Goal: Task Accomplishment & Management: Use online tool/utility

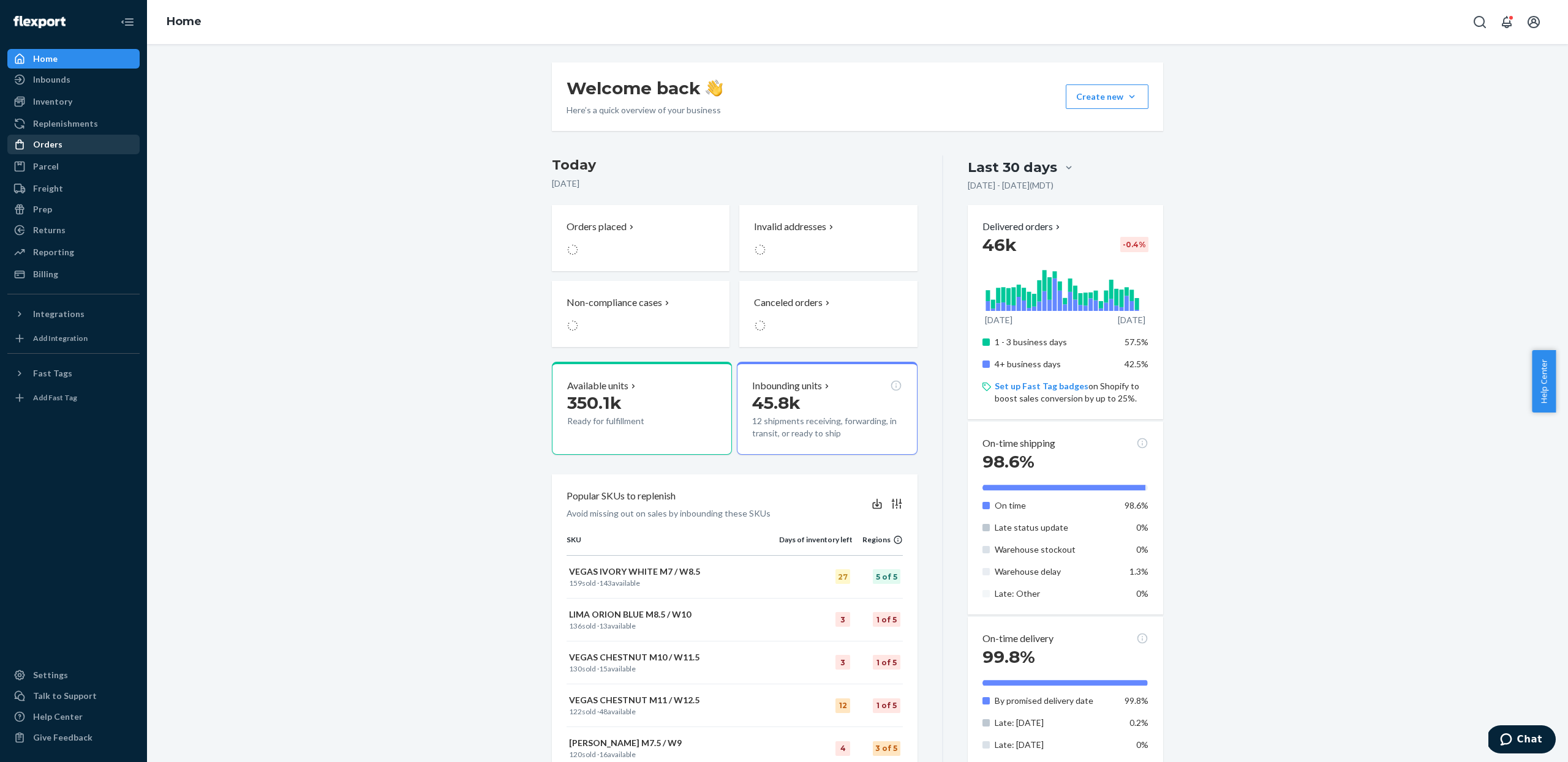
click at [61, 149] on div "Orders" at bounding box center [73, 144] width 129 height 17
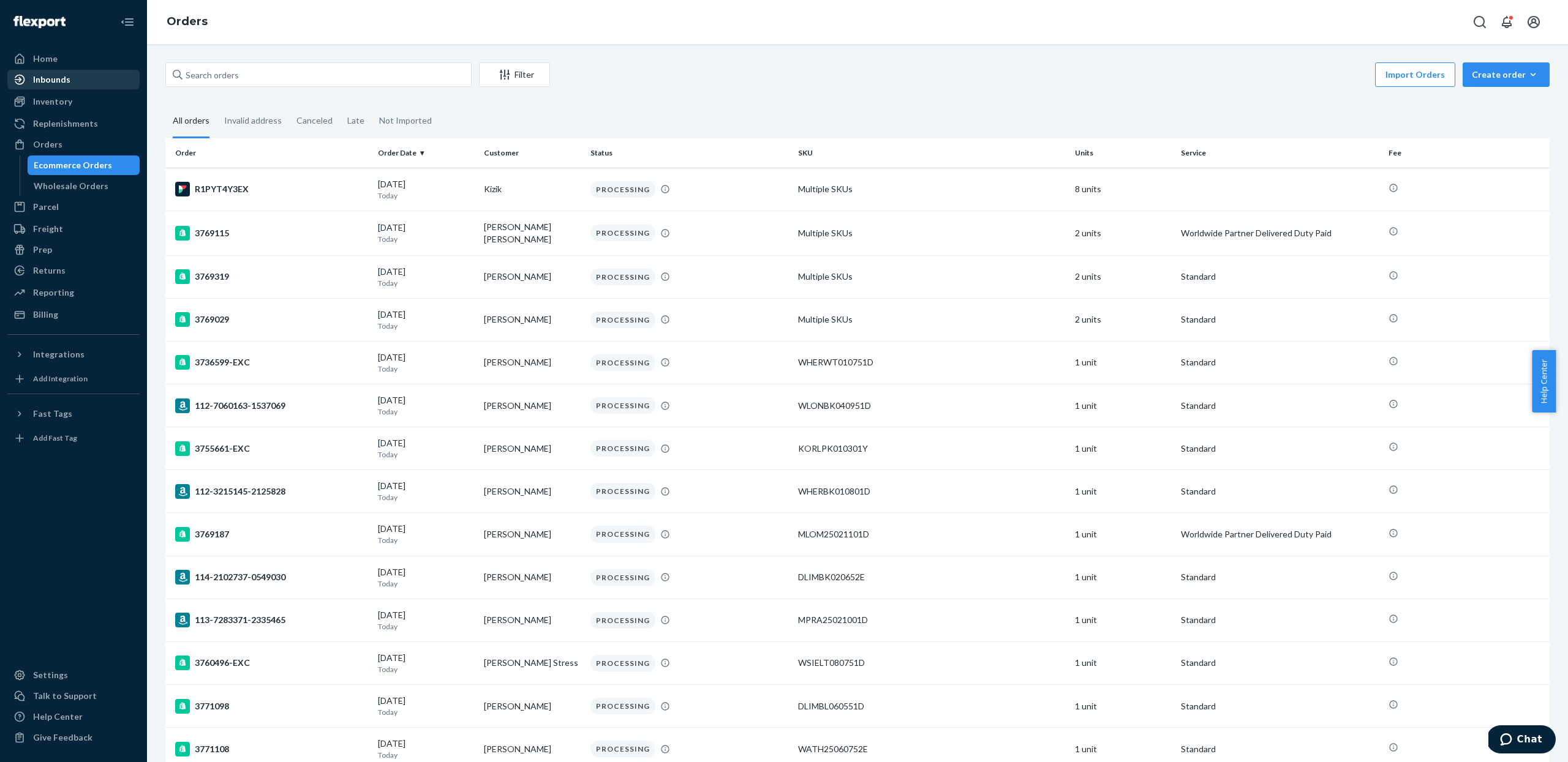
click at [61, 85] on div "Inbounds" at bounding box center [51, 80] width 37 height 12
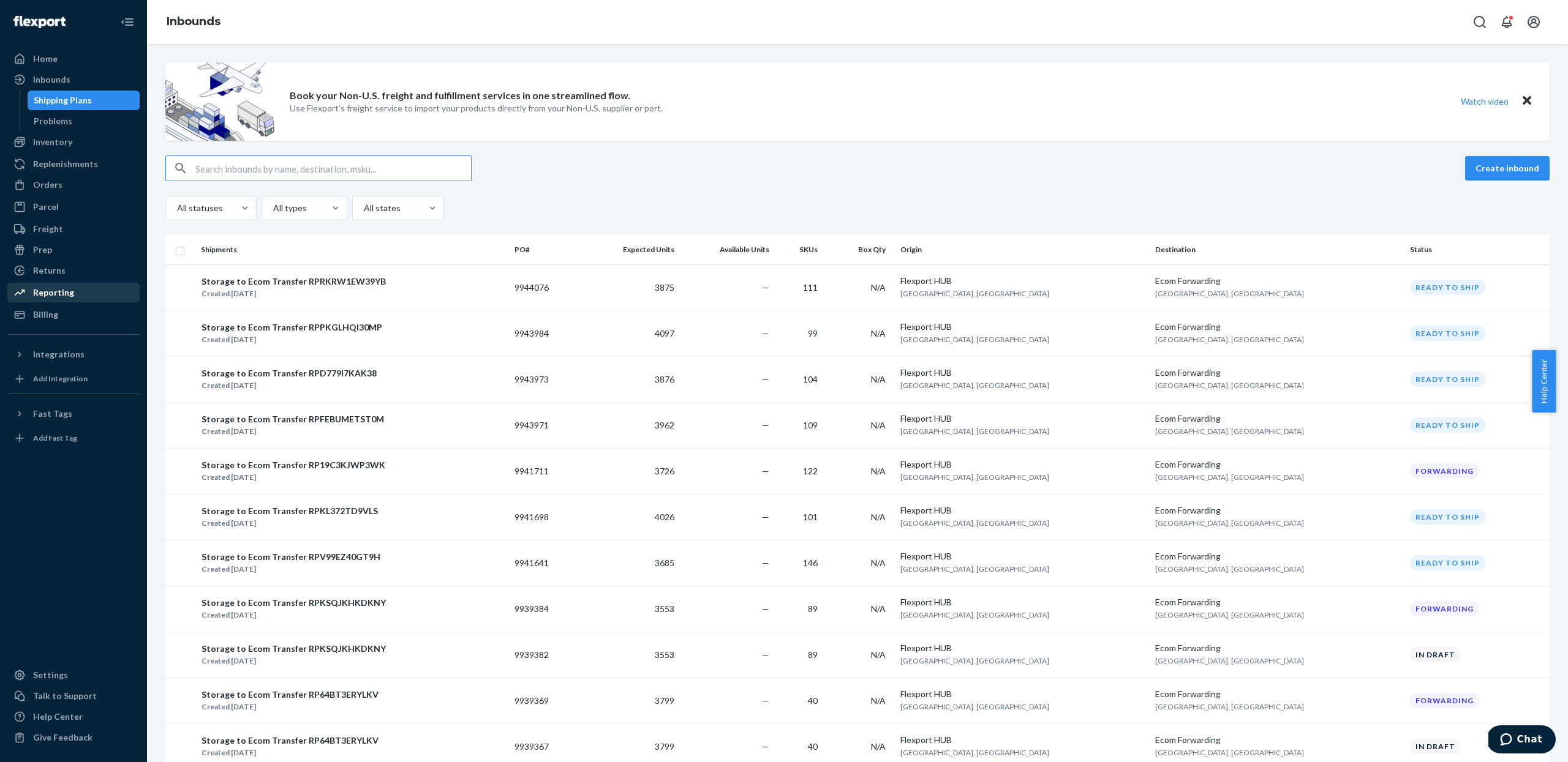
click at [61, 298] on div "Reporting" at bounding box center [53, 292] width 41 height 12
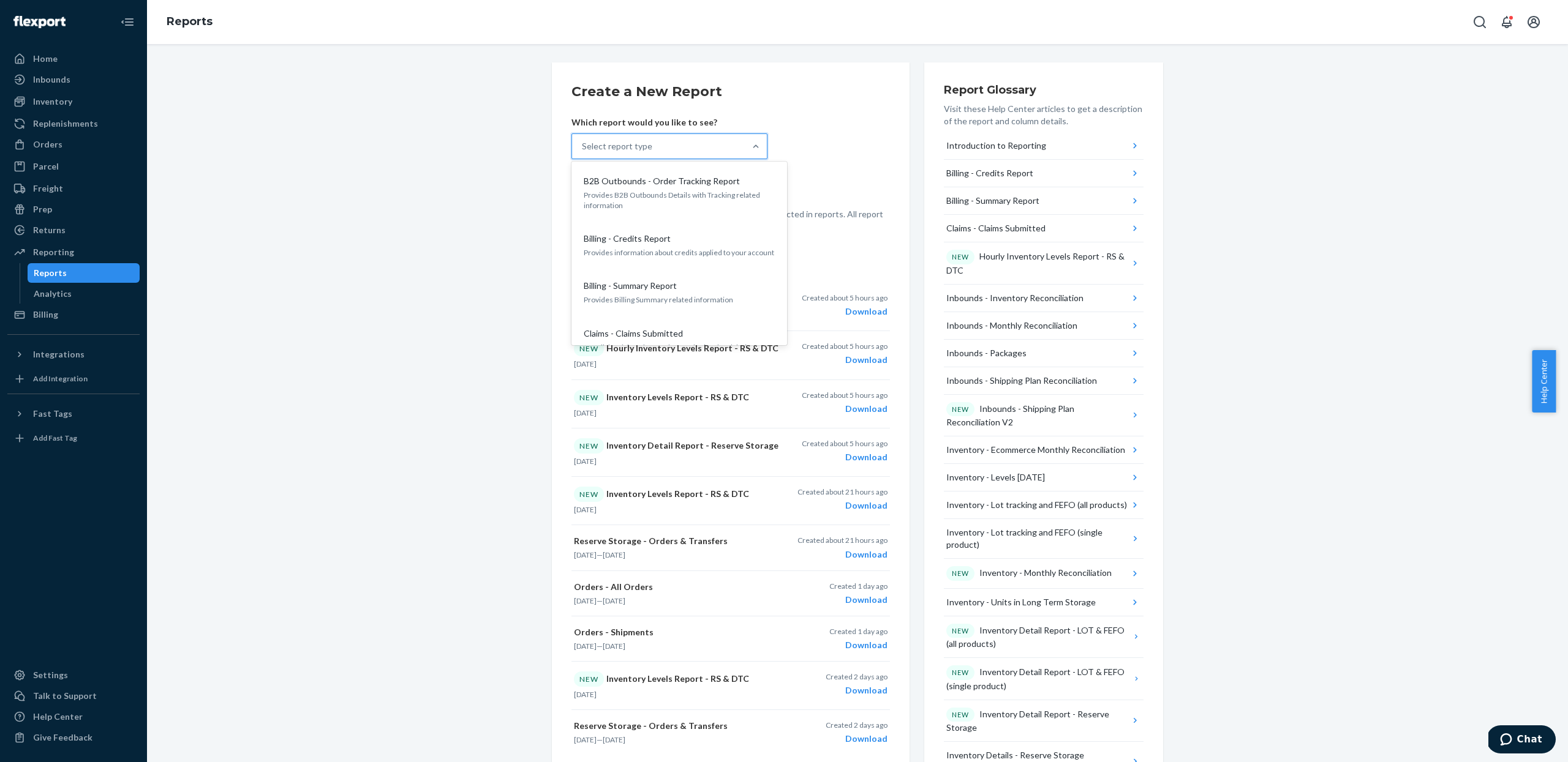
click at [714, 147] on div "Select report type" at bounding box center [658, 147] width 173 height 25
click at [583, 147] on input "option B2B Outbounds - Order Tracking Report focused, 1 of 33. 33 results avail…" at bounding box center [582, 146] width 1 height 12
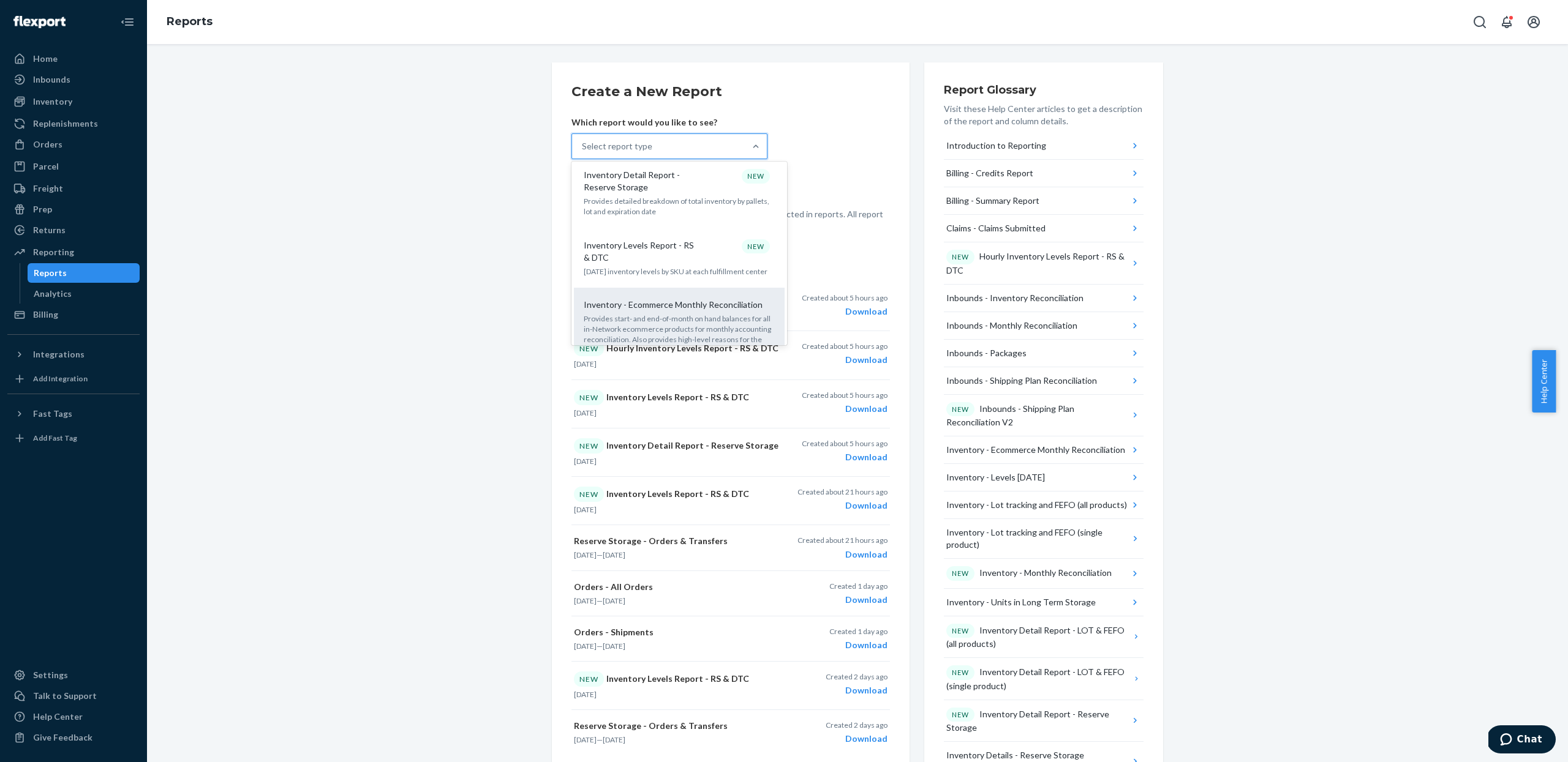
scroll to position [775, 0]
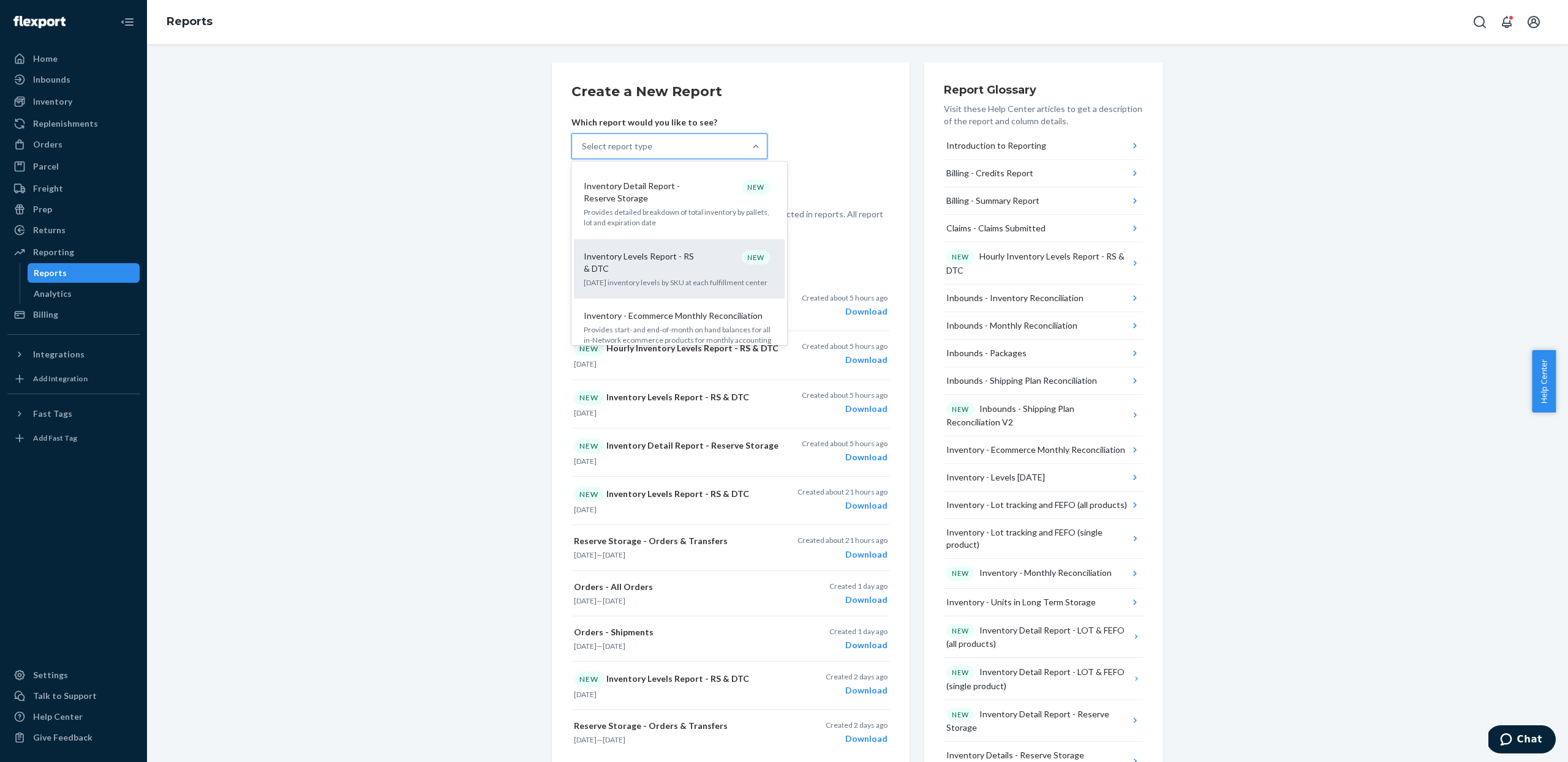
click at [677, 250] on p "Inventory Levels Report - RS & DTC" at bounding box center [642, 263] width 118 height 25
click at [583, 153] on input "option Inventory Levels Report - RS & DTC focused, 15 of 33. 33 results availab…" at bounding box center [582, 146] width 1 height 12
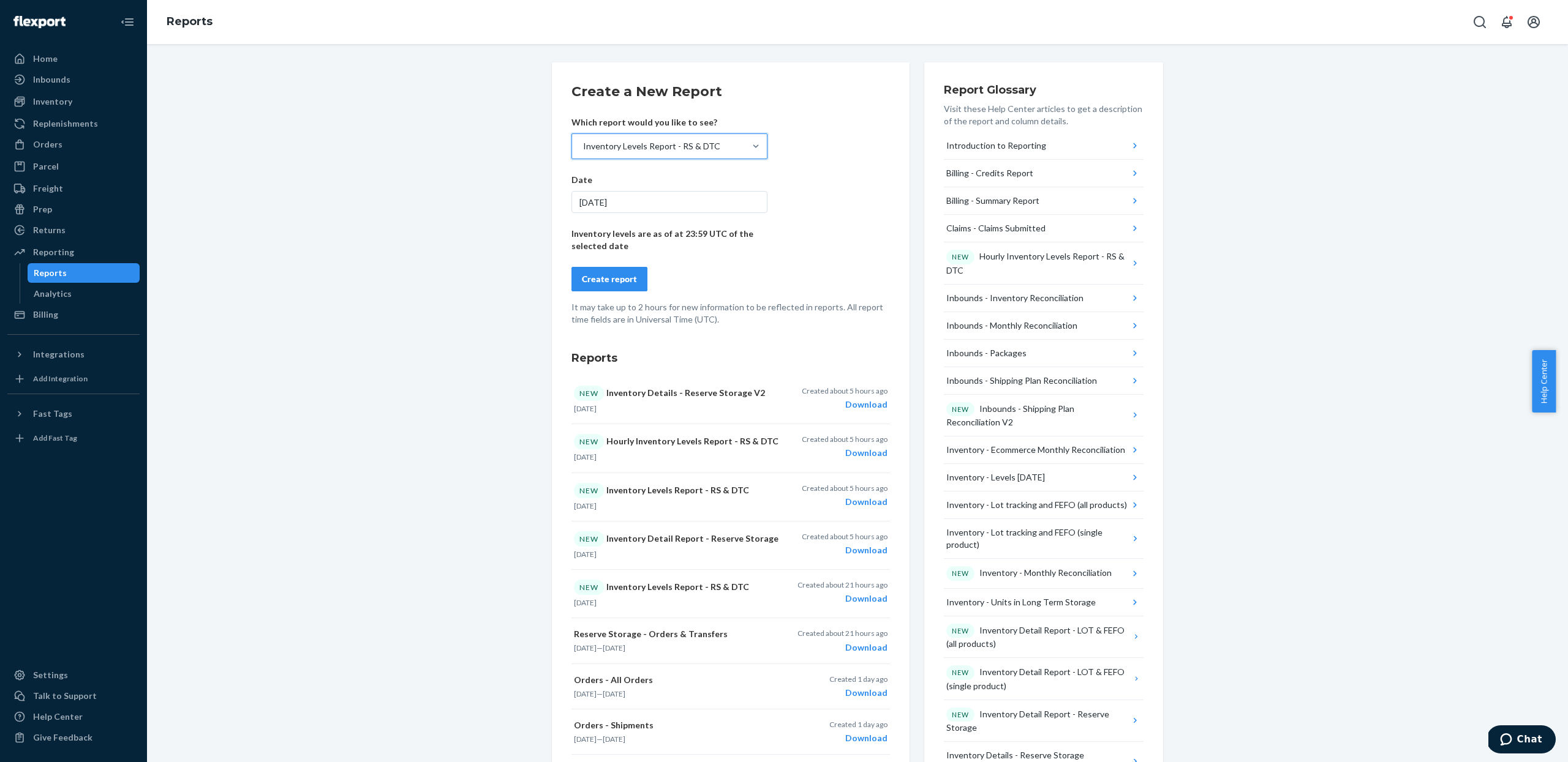
click at [614, 282] on div "Create report" at bounding box center [609, 279] width 55 height 12
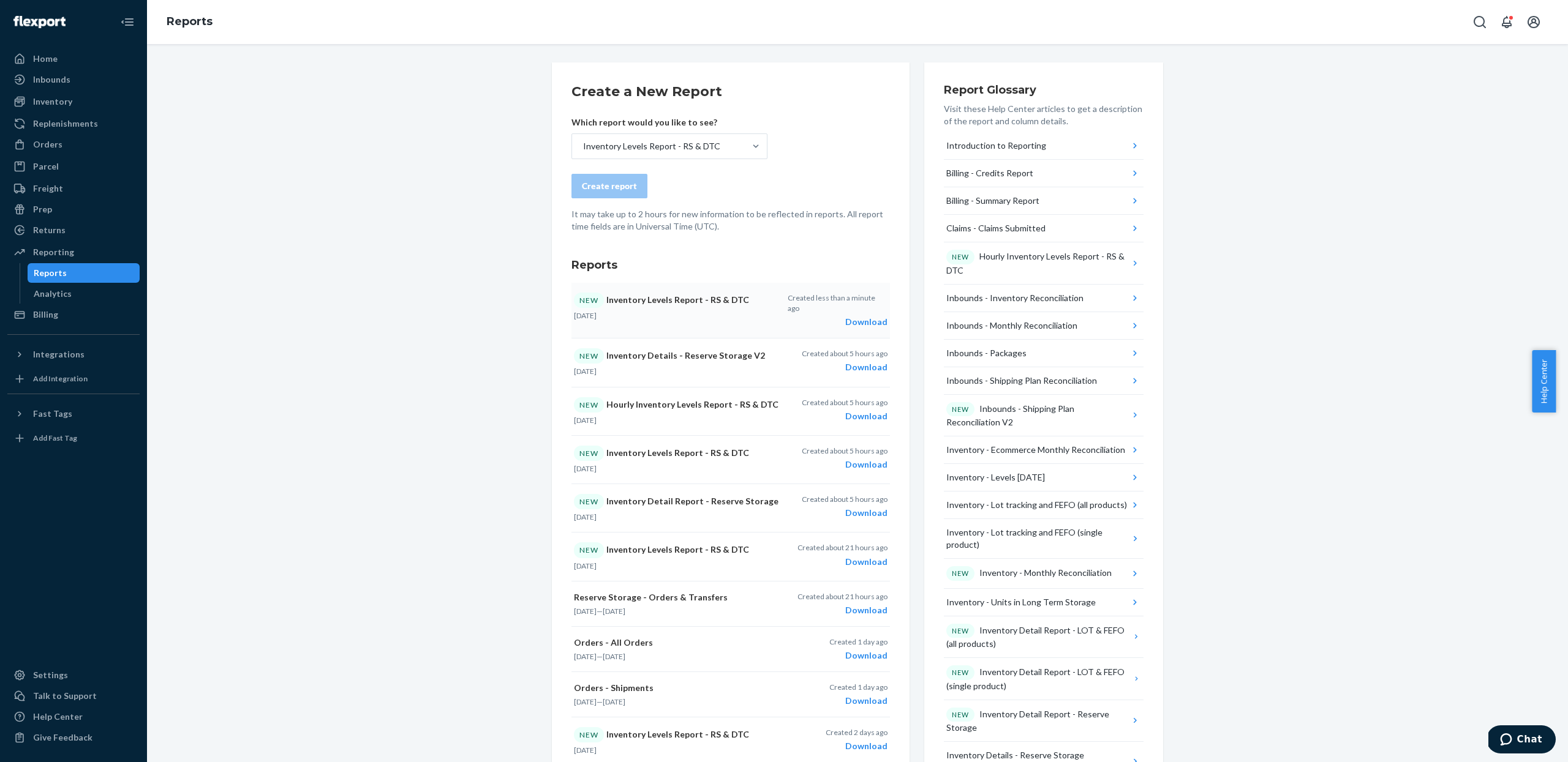
click at [850, 319] on button "NEW Inventory Levels Report - RS & DTC [DATE] Created less than a minute ago Do…" at bounding box center [731, 310] width 319 height 56
click at [66, 57] on div "Home" at bounding box center [73, 59] width 129 height 17
